Goal: Find specific page/section: Find specific page/section

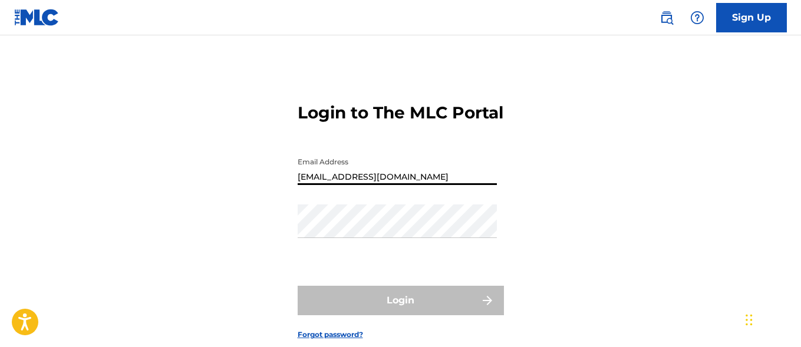
type input "[EMAIL_ADDRESS][DOMAIN_NAME]"
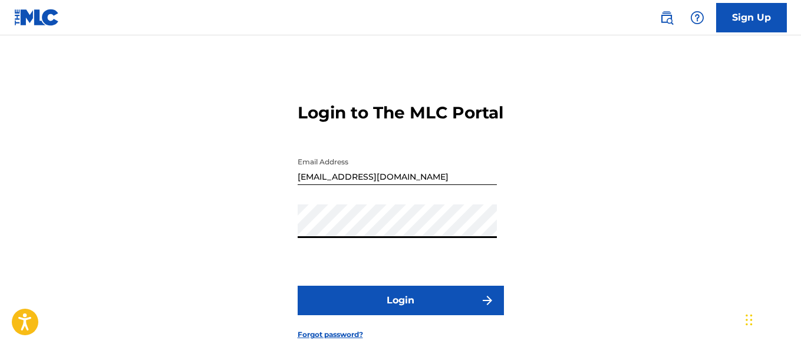
click at [400, 315] on button "Login" at bounding box center [401, 300] width 206 height 29
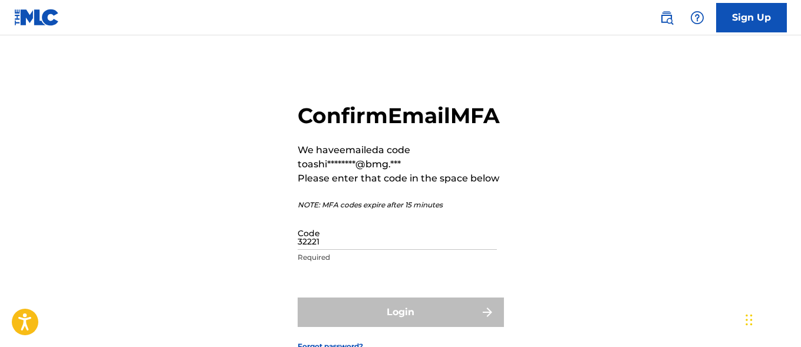
type input "322212"
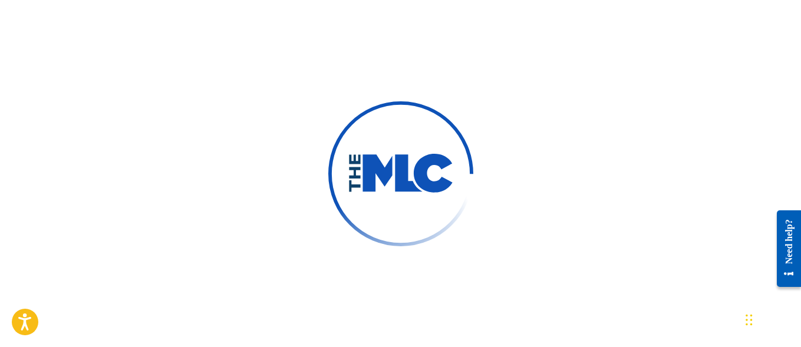
click at [695, 190] on div at bounding box center [400, 173] width 801 height 347
click at [652, 190] on div at bounding box center [400, 173] width 801 height 347
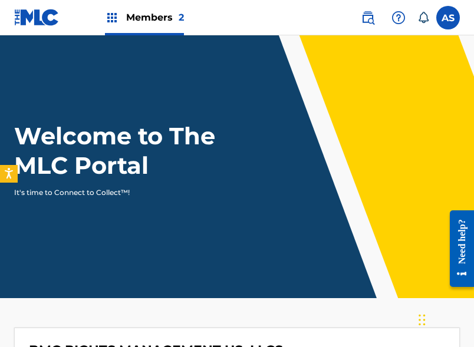
click at [116, 18] on img at bounding box center [112, 18] width 14 height 14
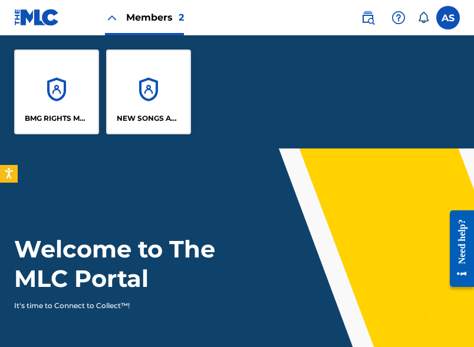
click at [111, 18] on img at bounding box center [112, 18] width 14 height 14
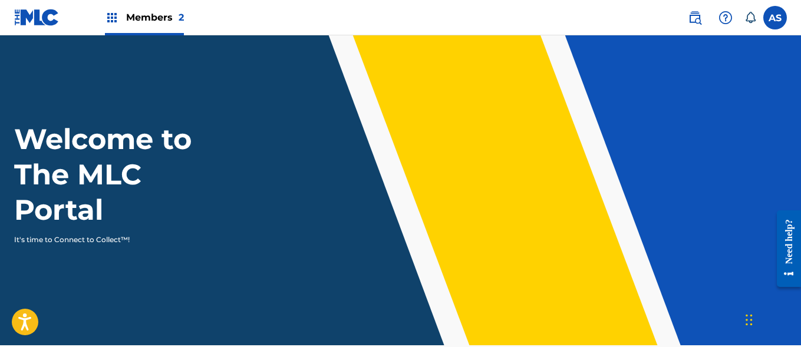
click at [112, 18] on img at bounding box center [112, 18] width 14 height 14
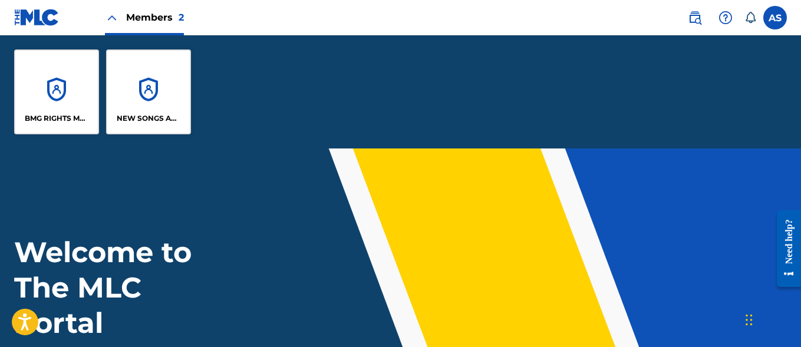
click at [70, 84] on div "BMG RIGHTS MANAGEMENT US, LLC" at bounding box center [56, 92] width 85 height 85
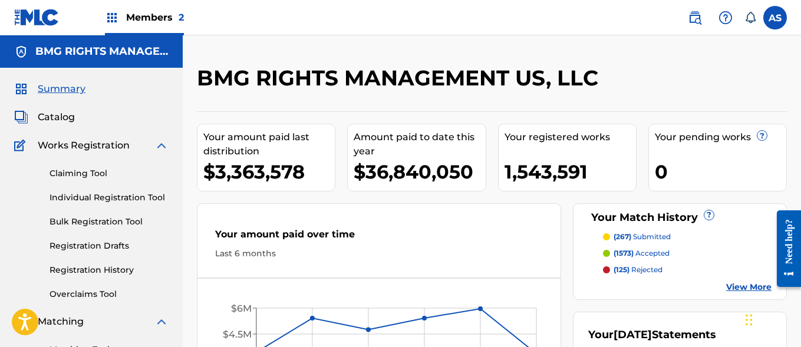
click at [118, 21] on img at bounding box center [112, 18] width 14 height 14
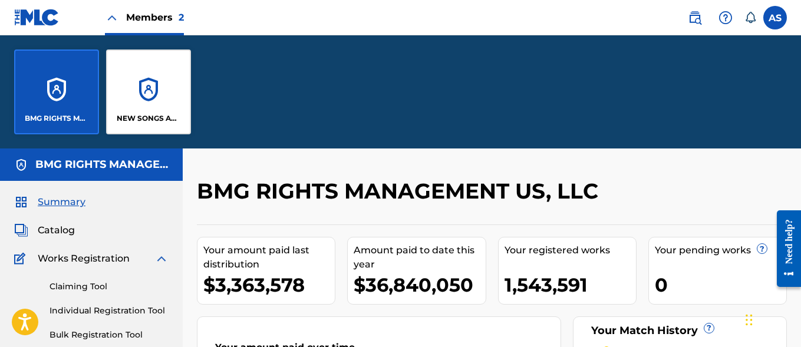
click at [157, 84] on div "NEW SONGS ADMINISTRATION" at bounding box center [148, 92] width 85 height 85
